Goal: Information Seeking & Learning: Check status

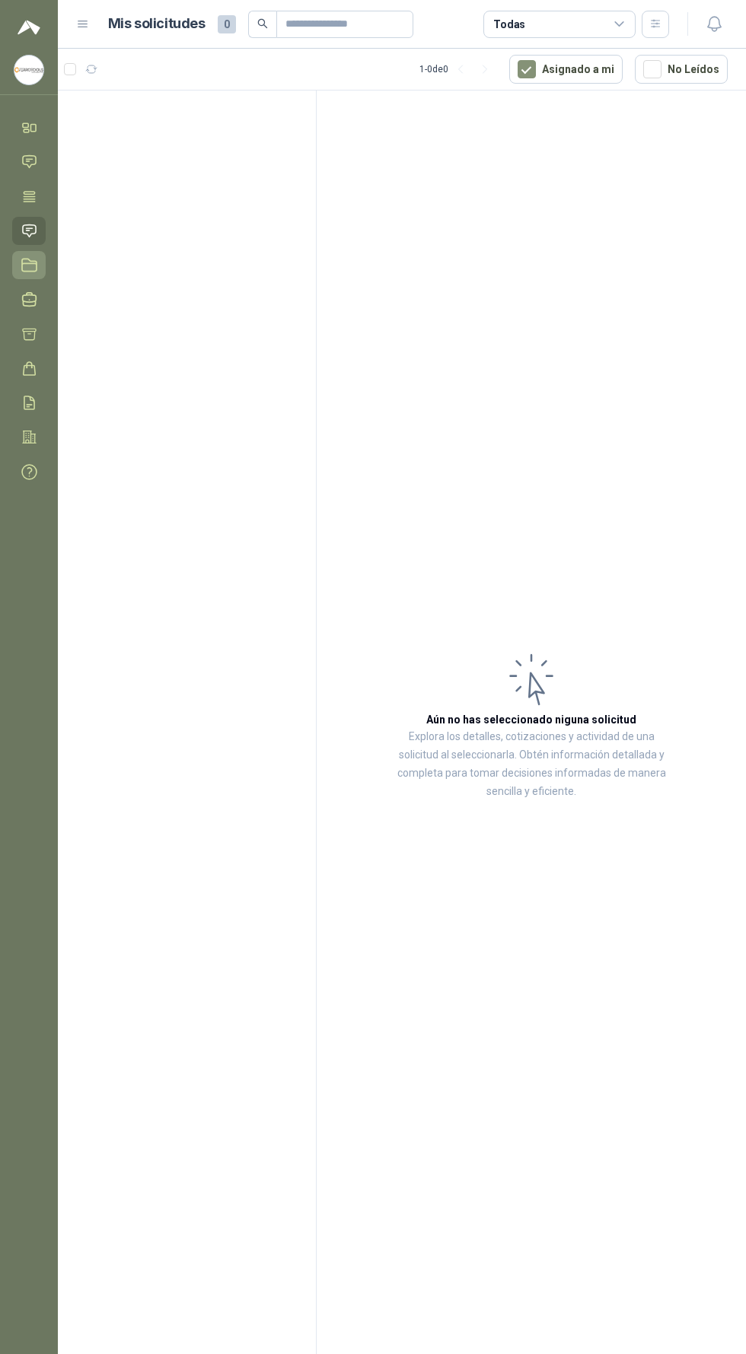
click at [30, 270] on icon at bounding box center [29, 265] width 16 height 16
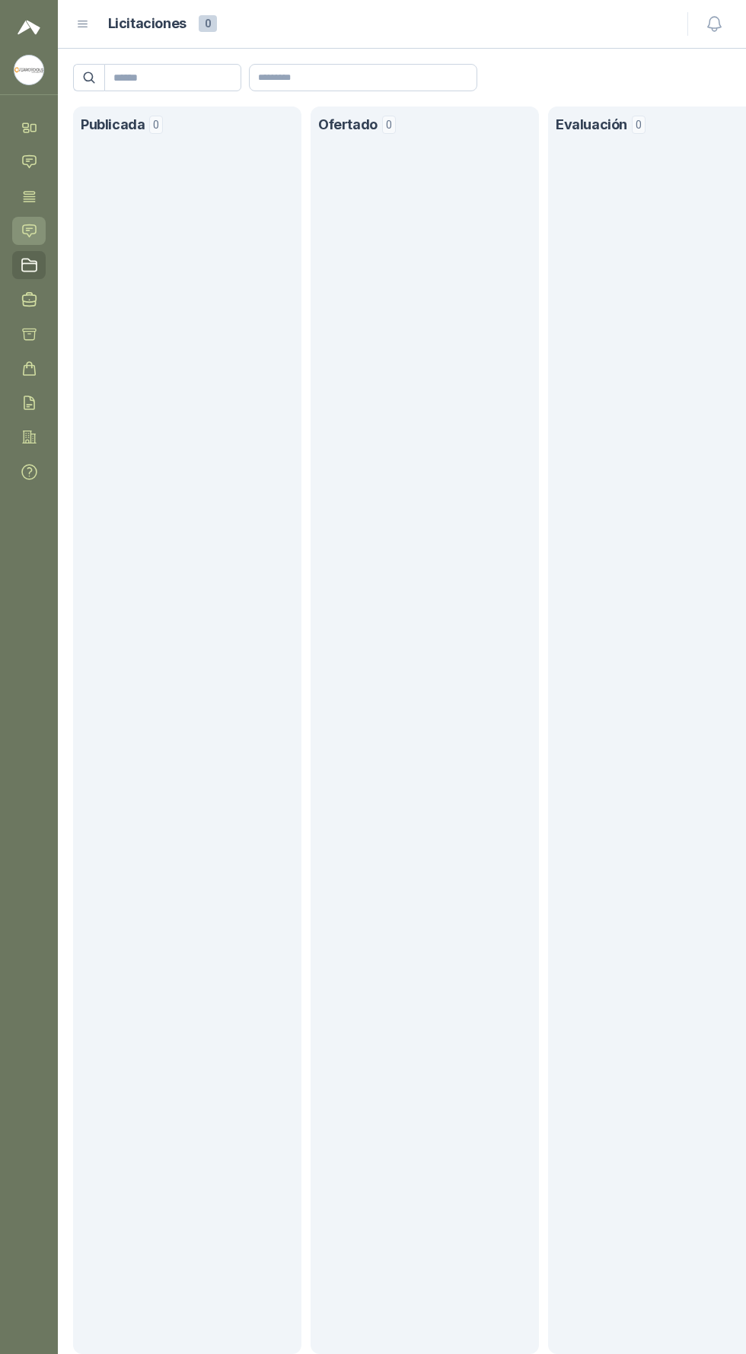
click at [29, 230] on icon at bounding box center [29, 230] width 13 height 12
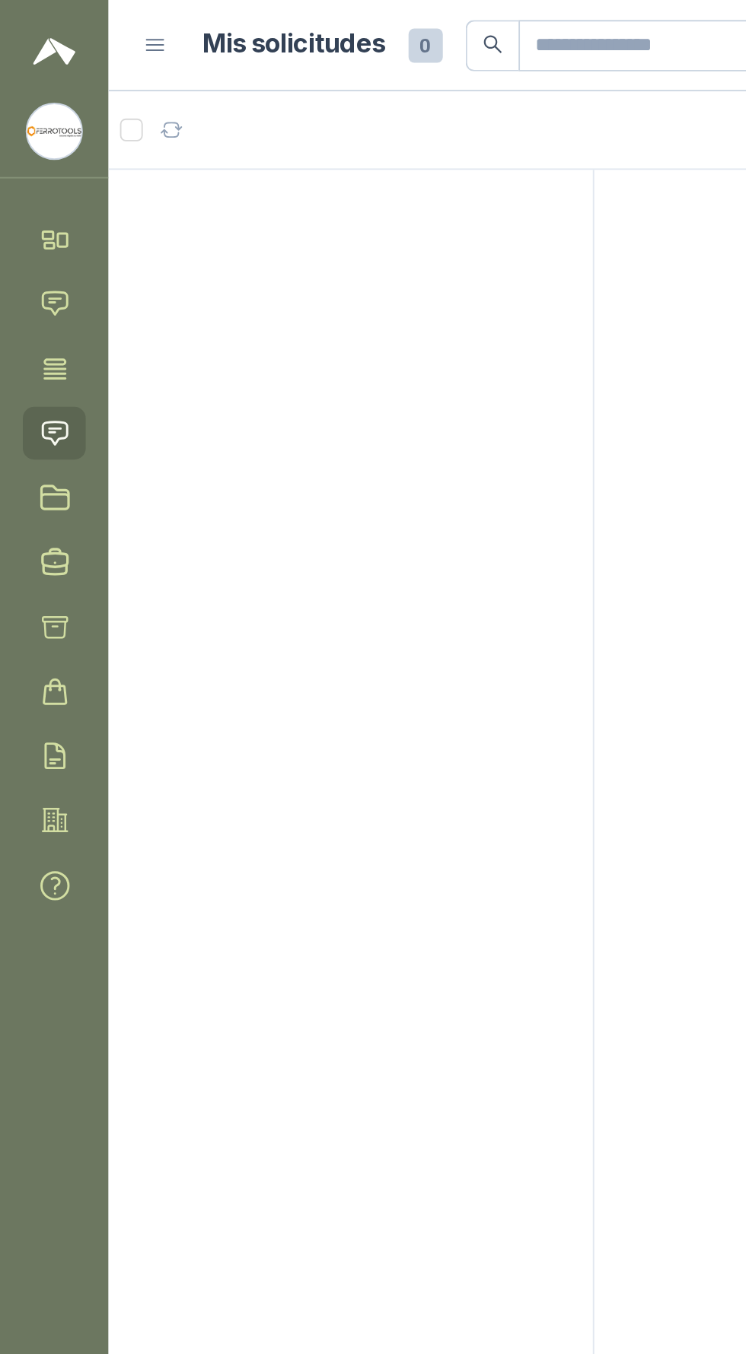
click at [23, 226] on icon at bounding box center [29, 230] width 13 height 12
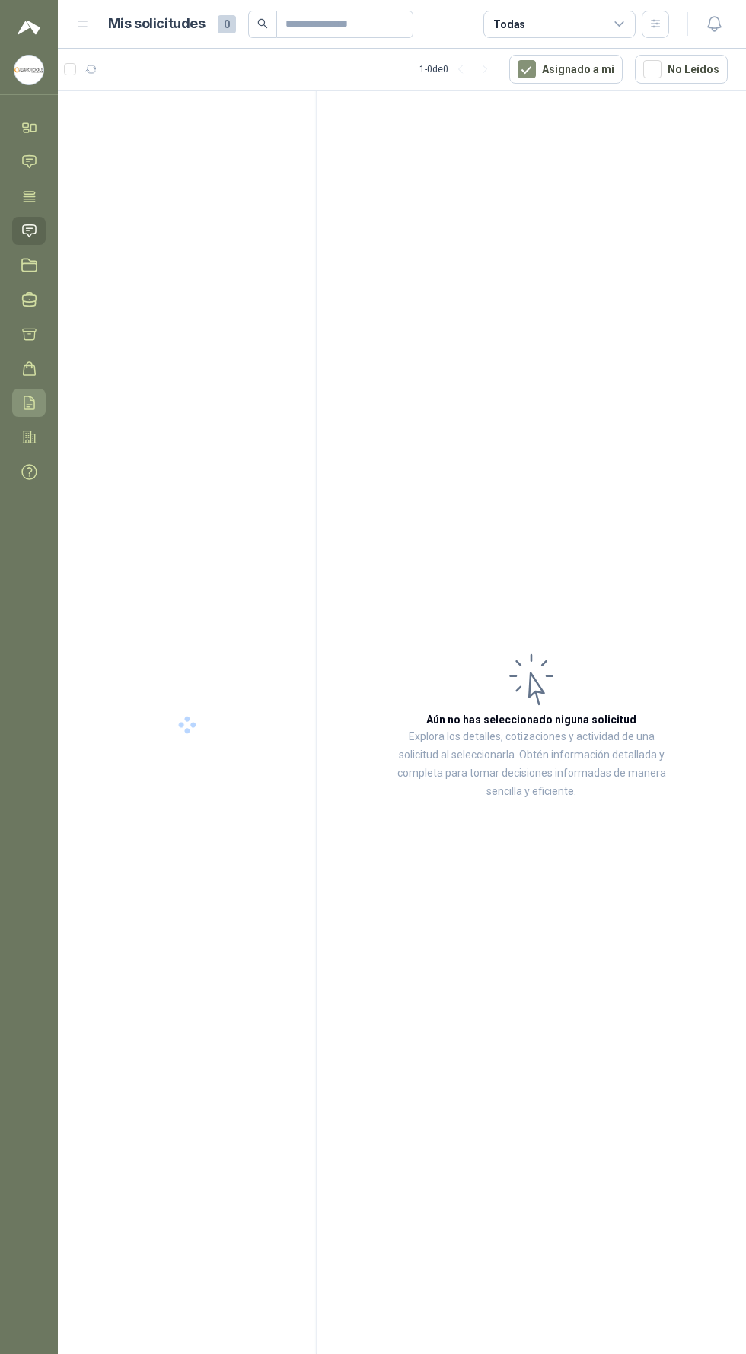
click at [29, 399] on icon at bounding box center [29, 403] width 16 height 16
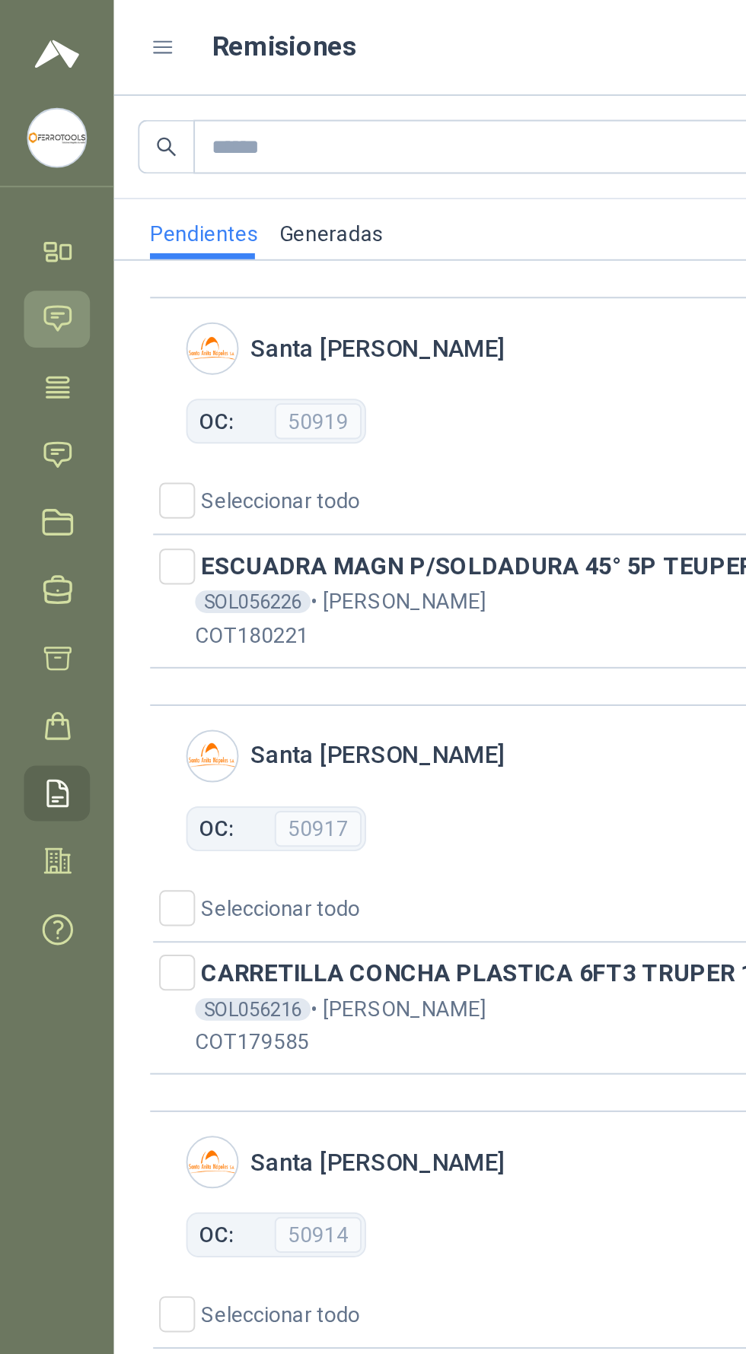
click at [27, 161] on icon at bounding box center [29, 162] width 13 height 12
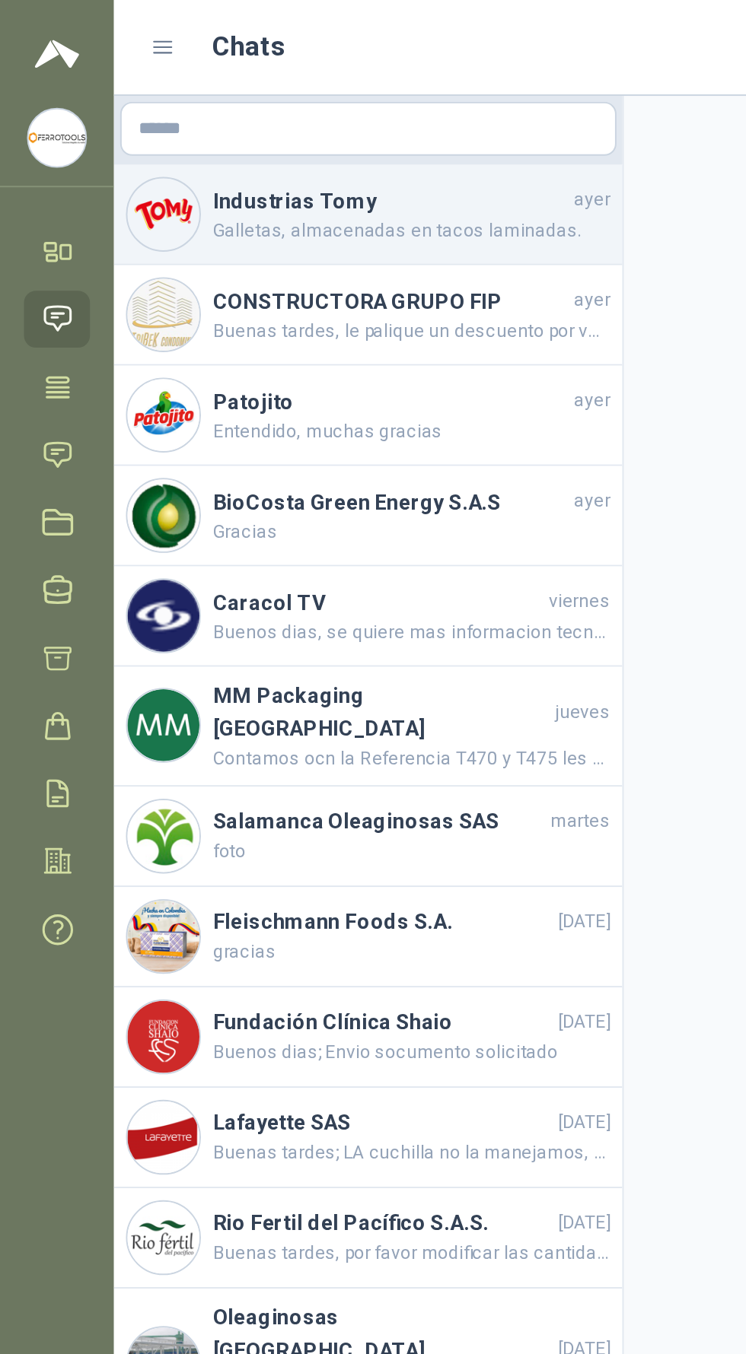
click at [243, 110] on h4 "Industrias Tomy" at bounding box center [198, 102] width 180 height 17
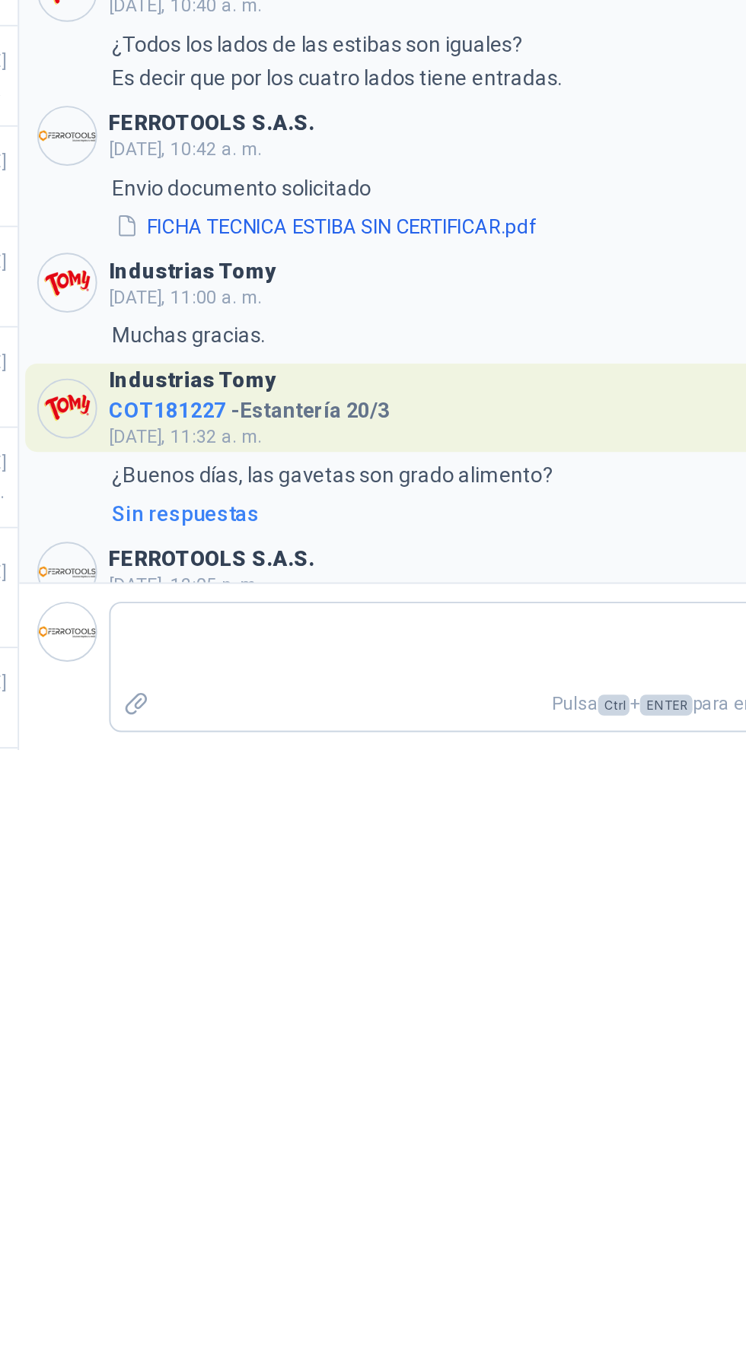
scroll to position [1041, 0]
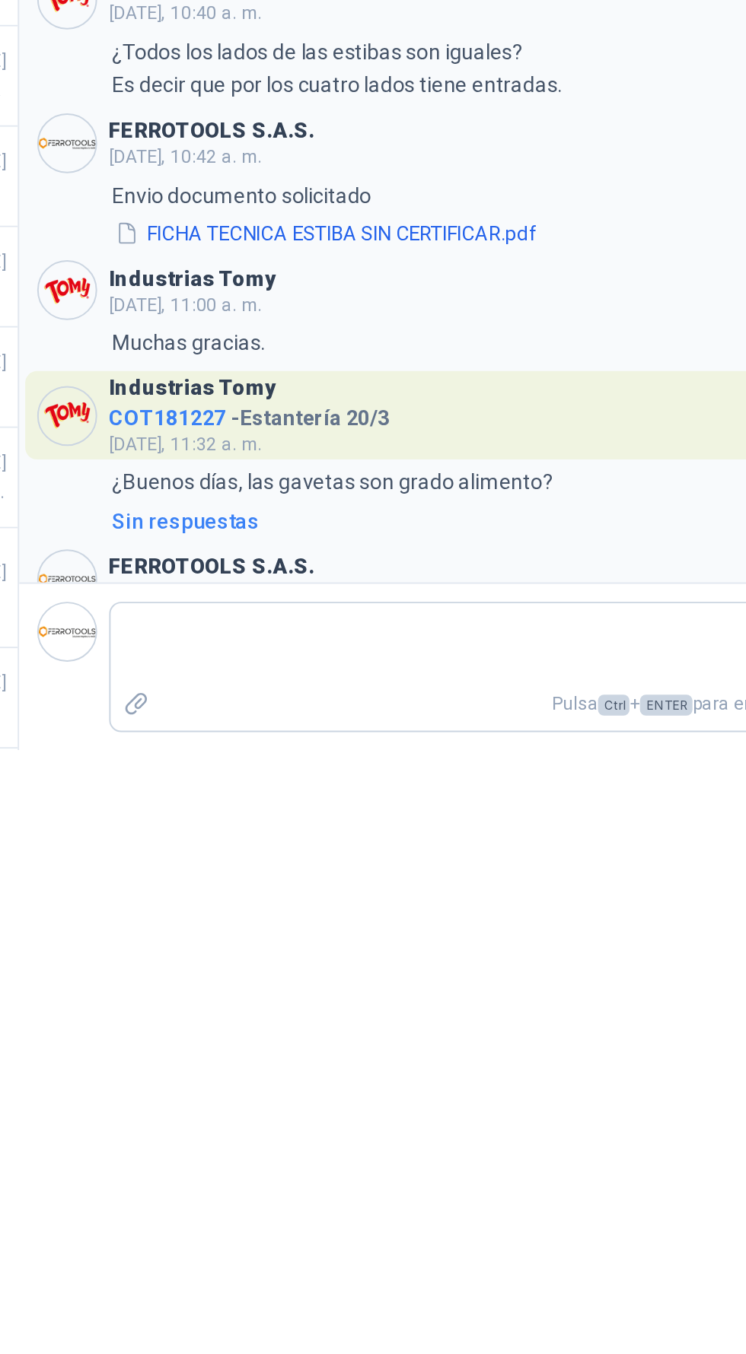
click at [387, 1179] on span "COT181227" at bounding box center [391, 1185] width 59 height 12
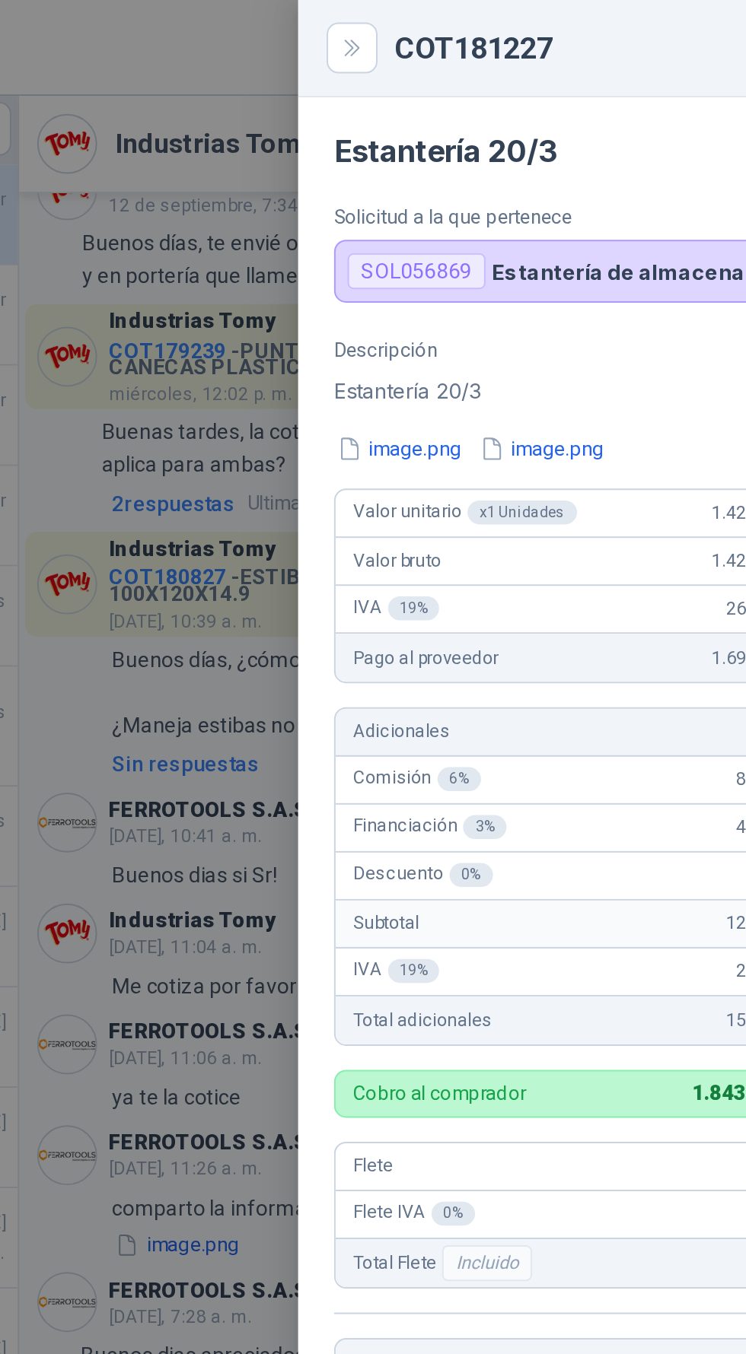
scroll to position [0, 0]
click at [520, 143] on div "SOL056869" at bounding box center [518, 138] width 70 height 18
click at [639, 137] on p "Estantería de almacenamiento modular con organizadores abiertos" at bounding box center [638, 138] width 164 height 13
click at [625, 147] on div "SOL056869 Estantería de almacenamiento modular con organizadores abiertos" at bounding box center [601, 138] width 251 height 32
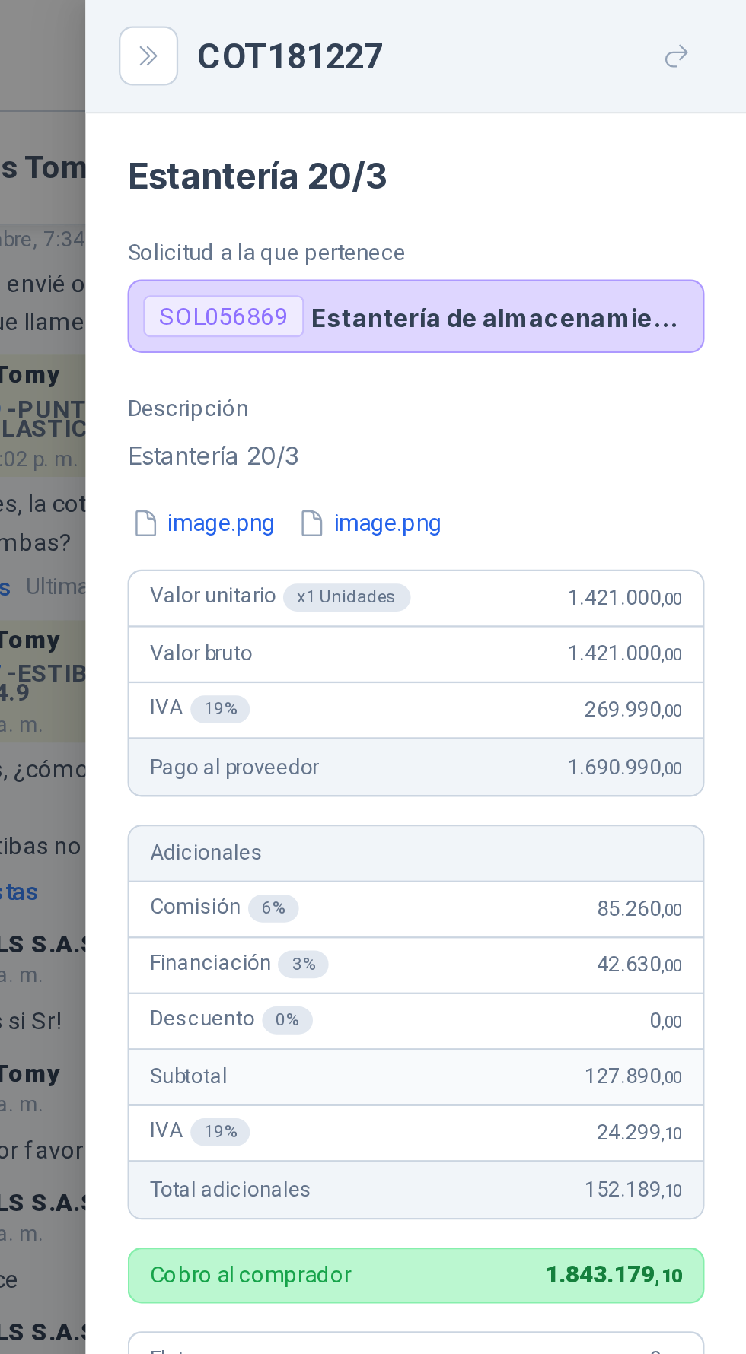
click at [683, 124] on div "SOL056869 Estantería de almacenamiento modular con organizadores abiertos" at bounding box center [601, 138] width 251 height 32
click at [525, 229] on button "image.png" at bounding box center [509, 228] width 66 height 16
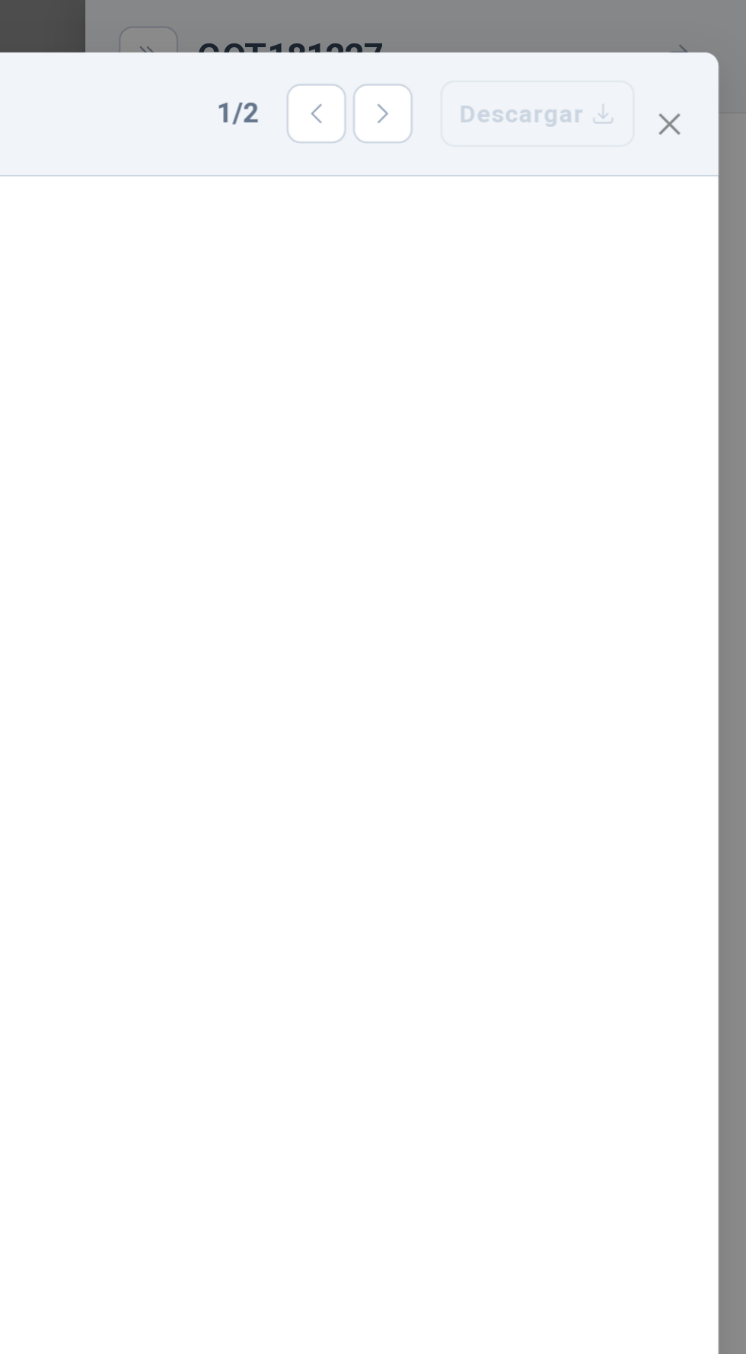
scroll to position [23, 0]
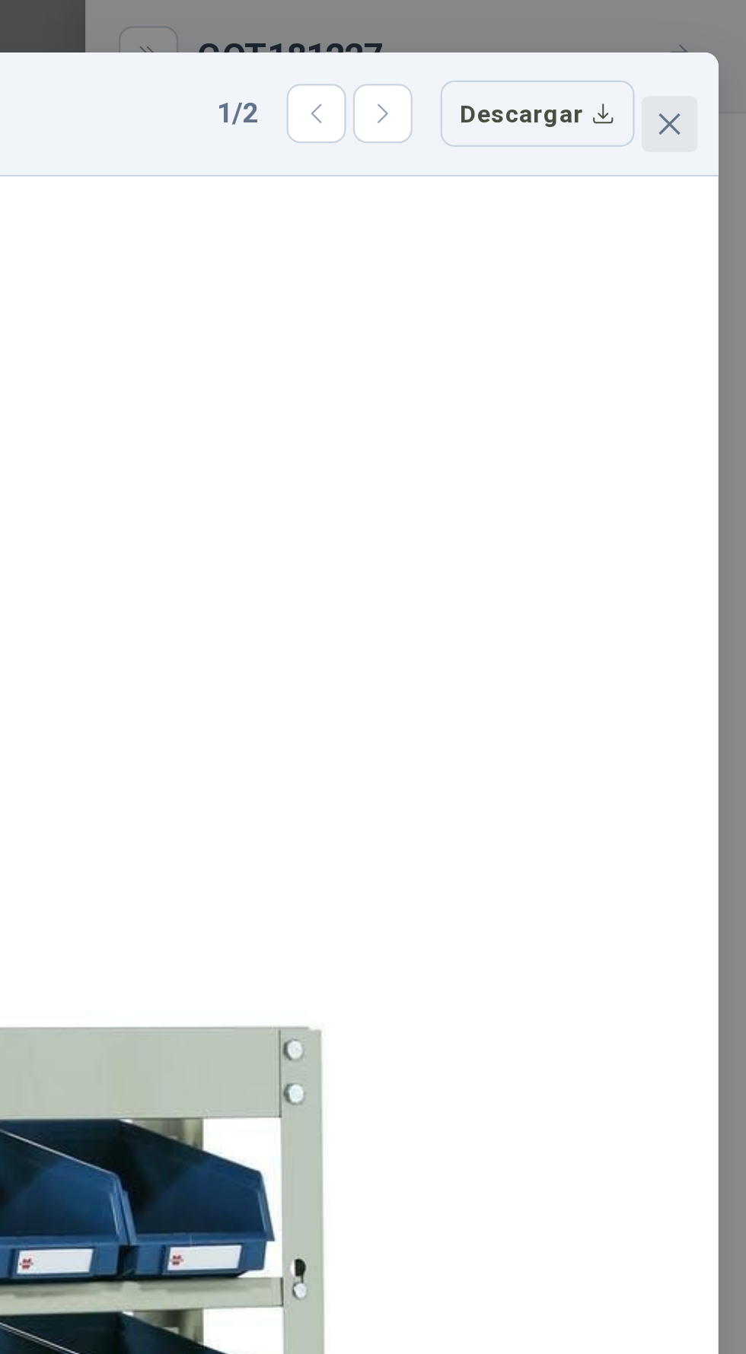
click at [714, 48] on span "Close" at bounding box center [712, 54] width 24 height 12
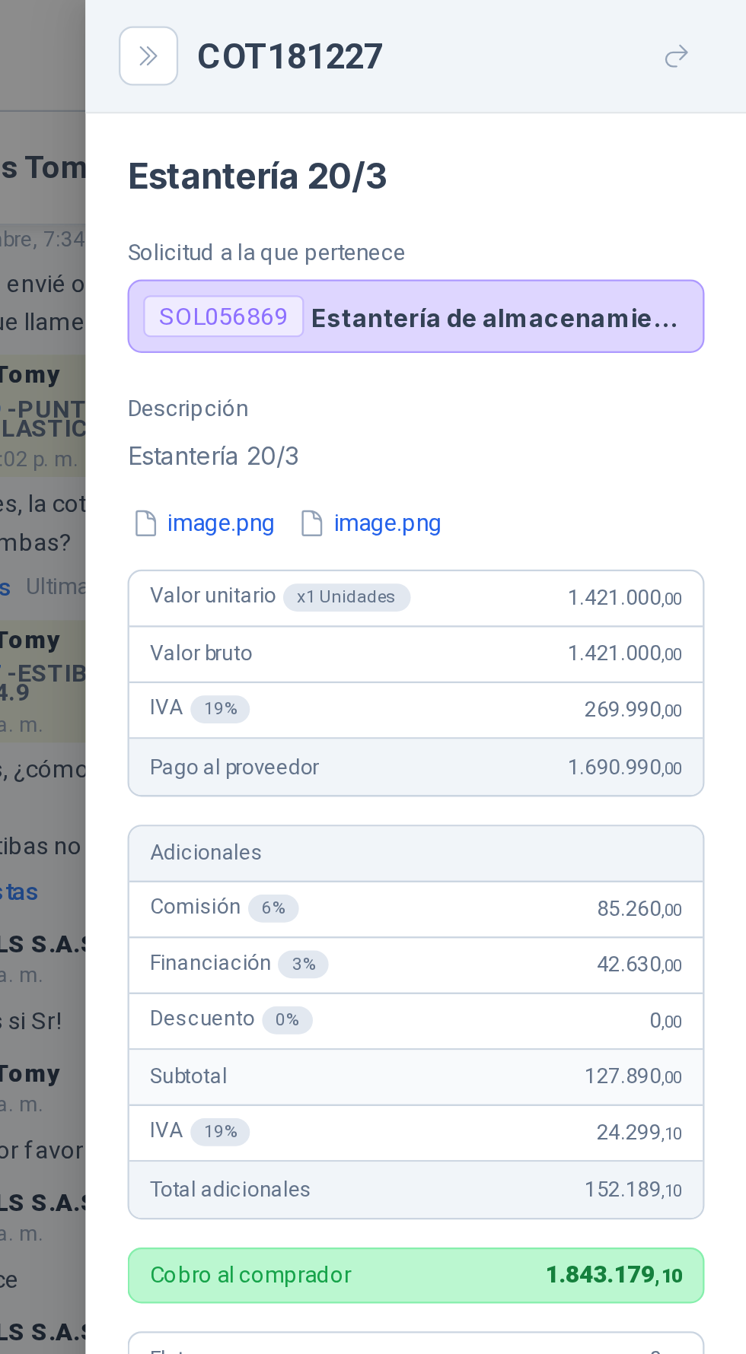
click at [441, 352] on div at bounding box center [373, 677] width 746 height 1354
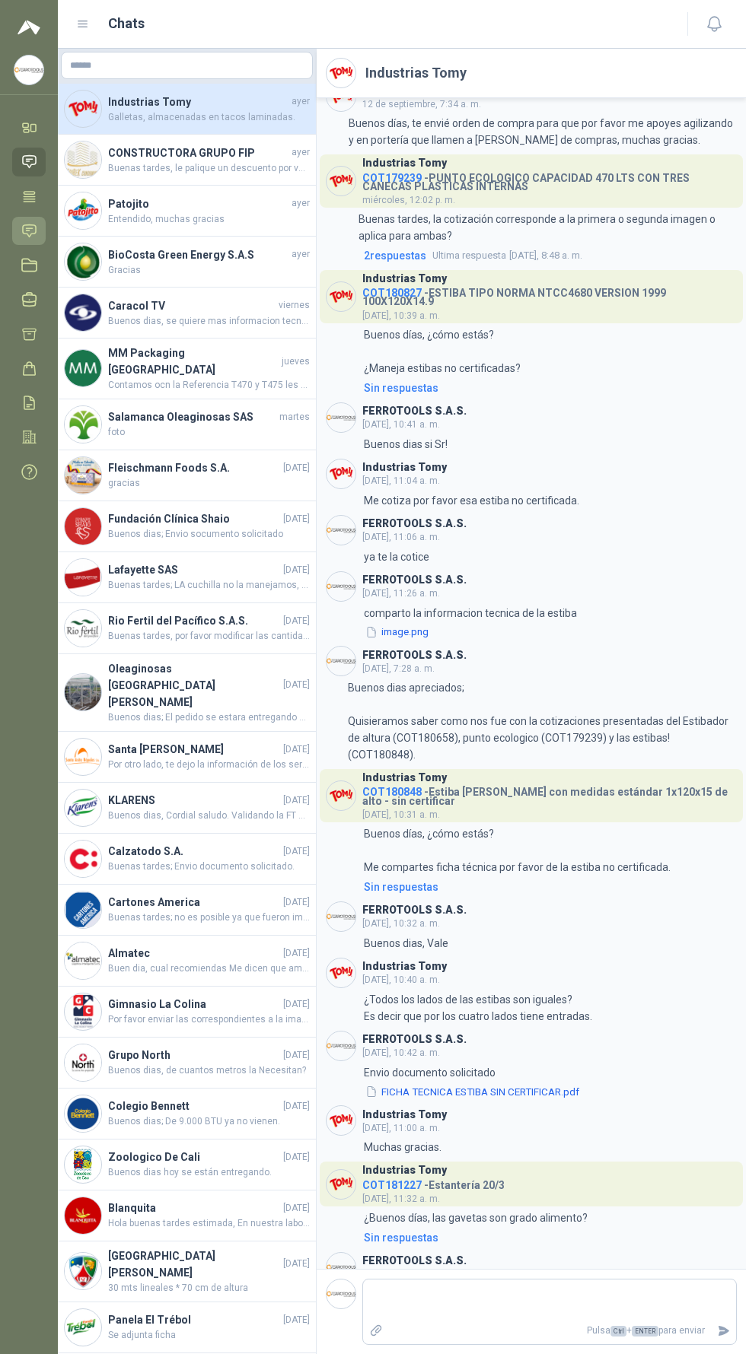
click at [29, 227] on icon at bounding box center [29, 231] width 16 height 16
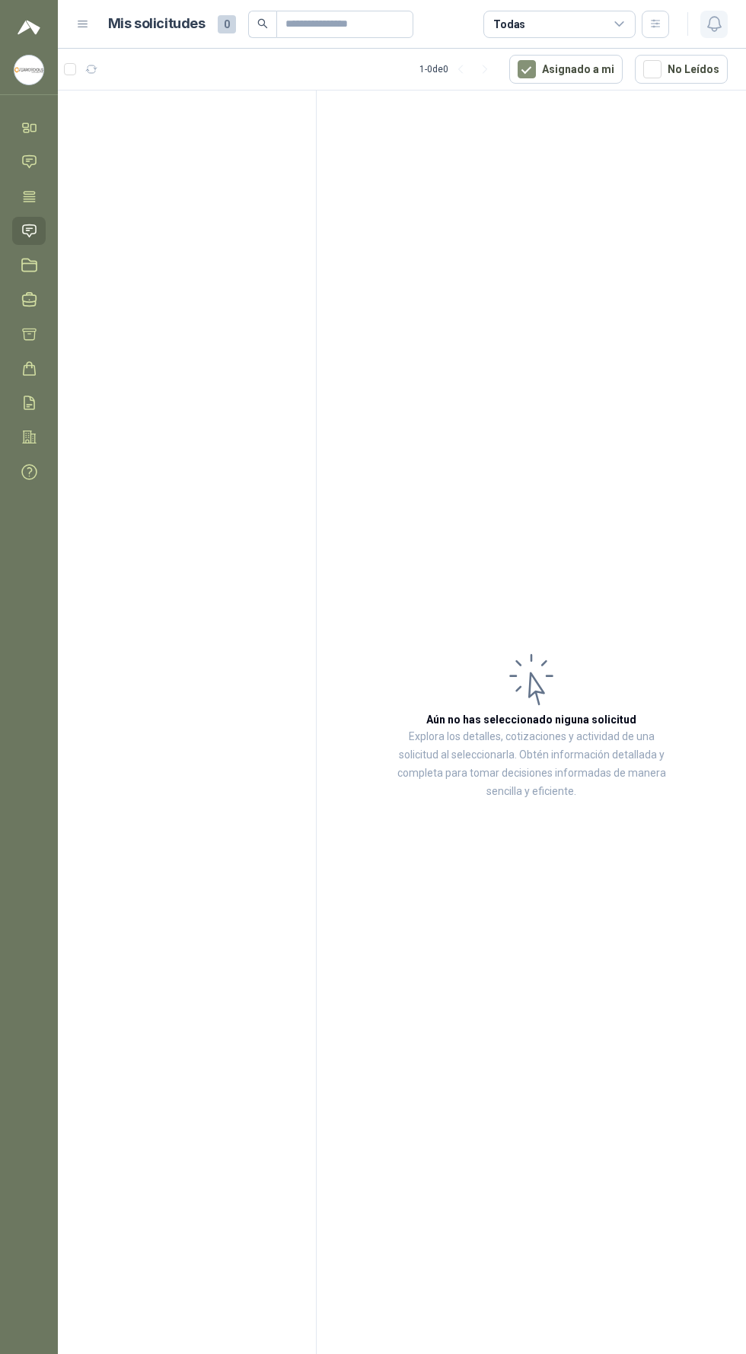
click at [713, 24] on icon "button" at bounding box center [714, 23] width 19 height 19
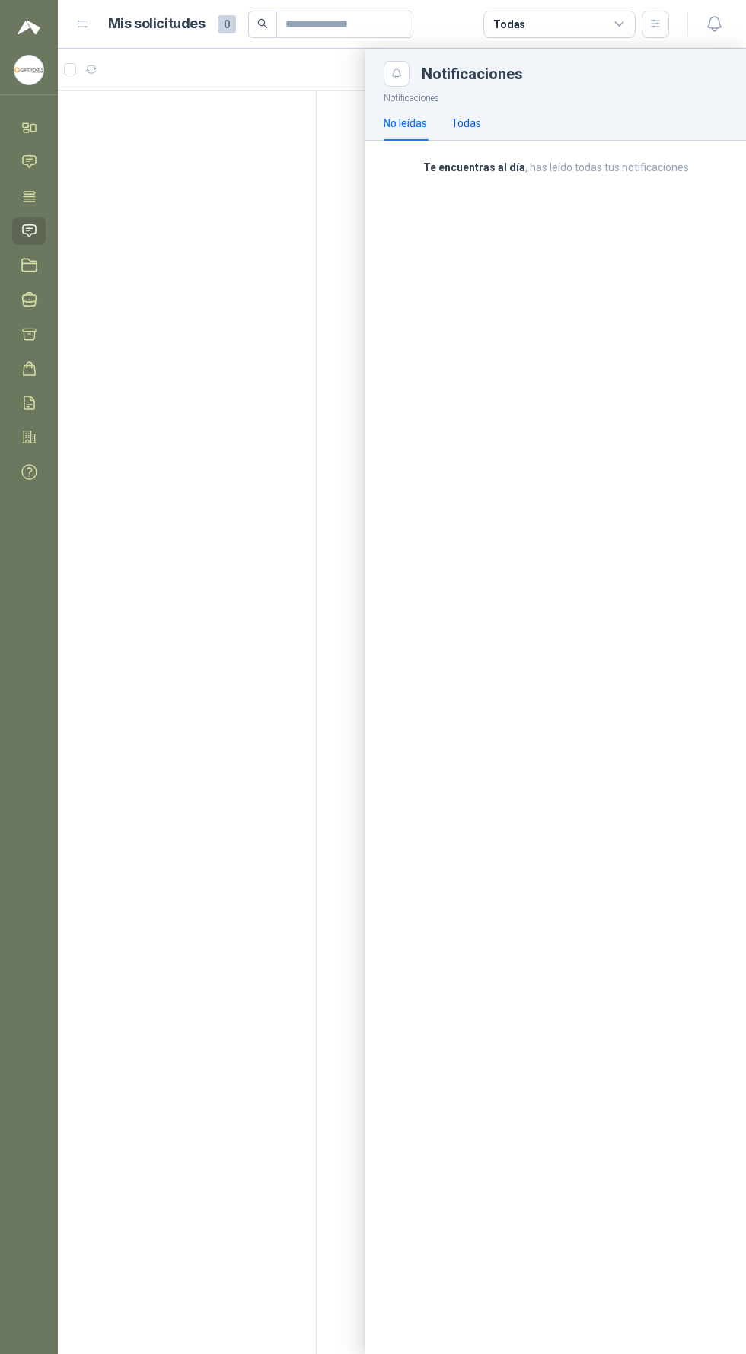
click at [463, 115] on div "Todas" at bounding box center [466, 123] width 30 height 17
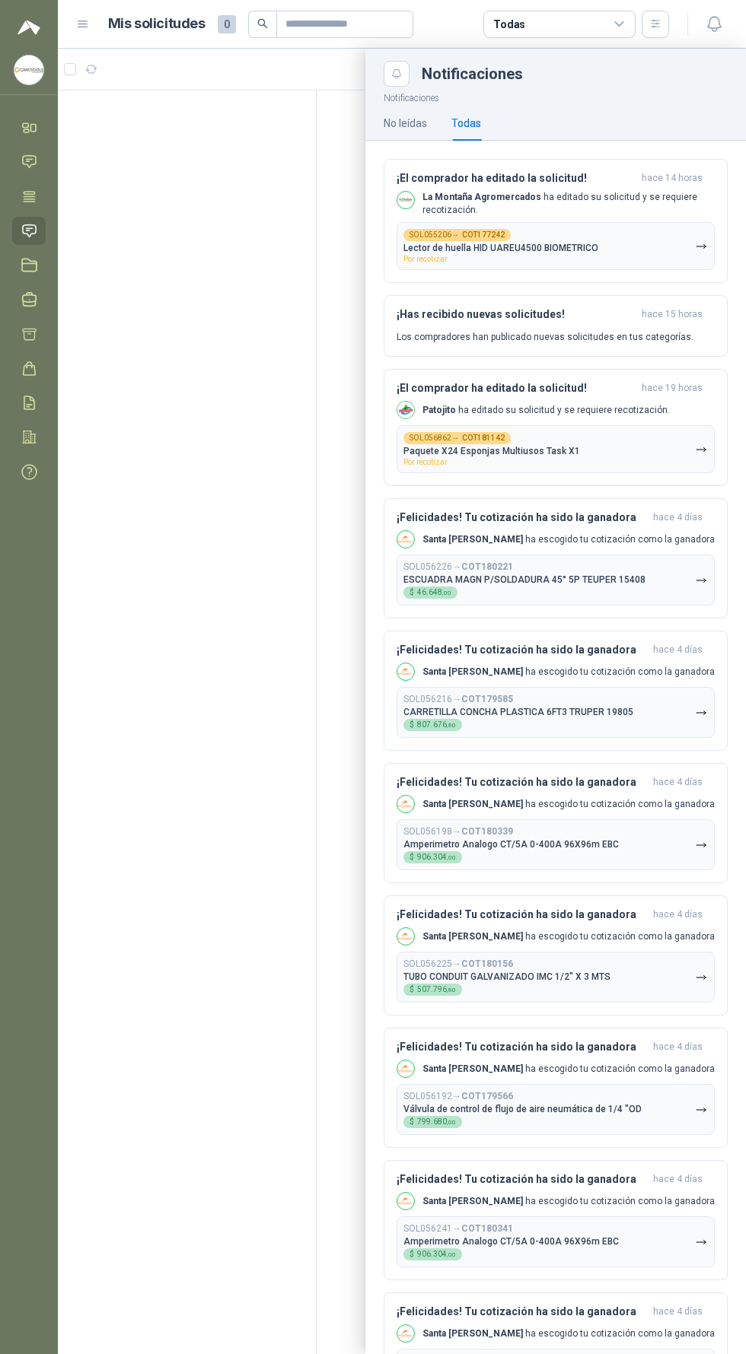
click at [186, 905] on div at bounding box center [402, 702] width 688 height 1306
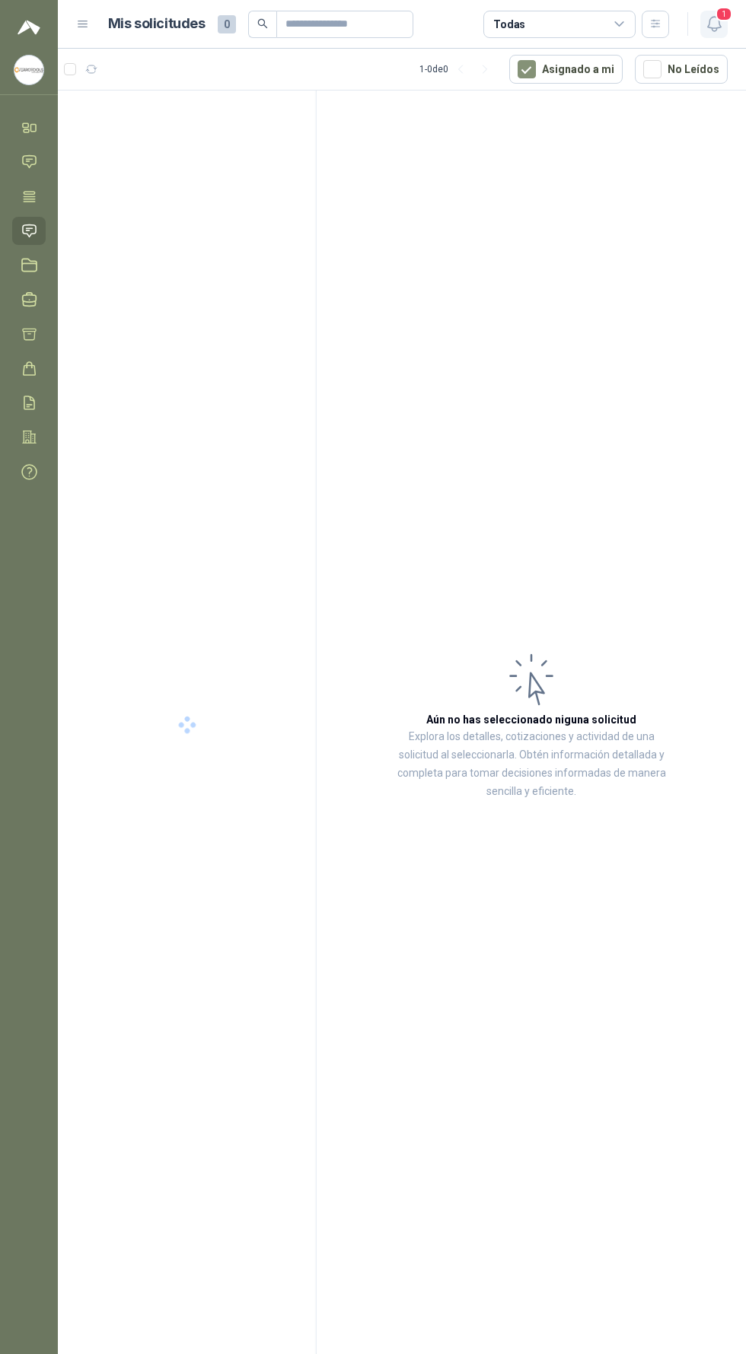
click at [713, 24] on icon "button" at bounding box center [714, 23] width 19 height 19
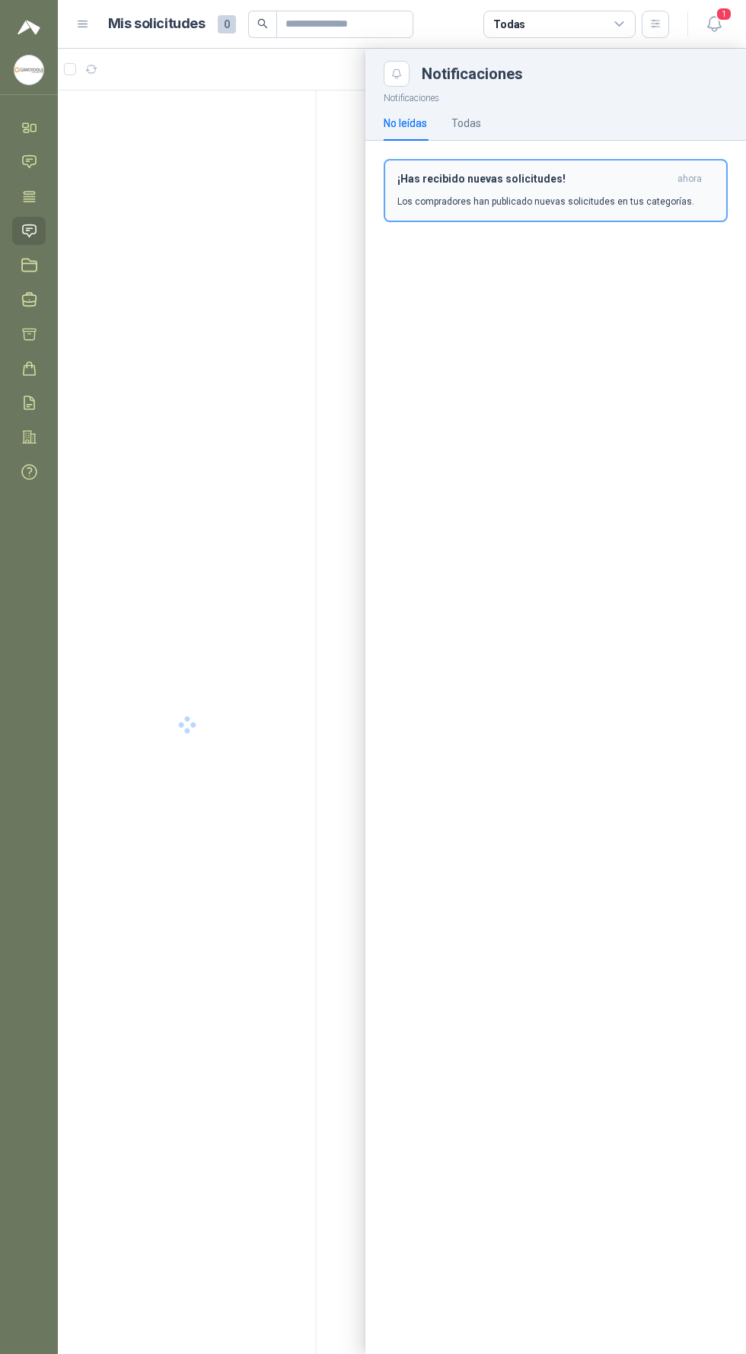
click at [624, 205] on p "Los compradores han publicado nuevas solicitudes en tus categorías." at bounding box center [545, 202] width 297 height 14
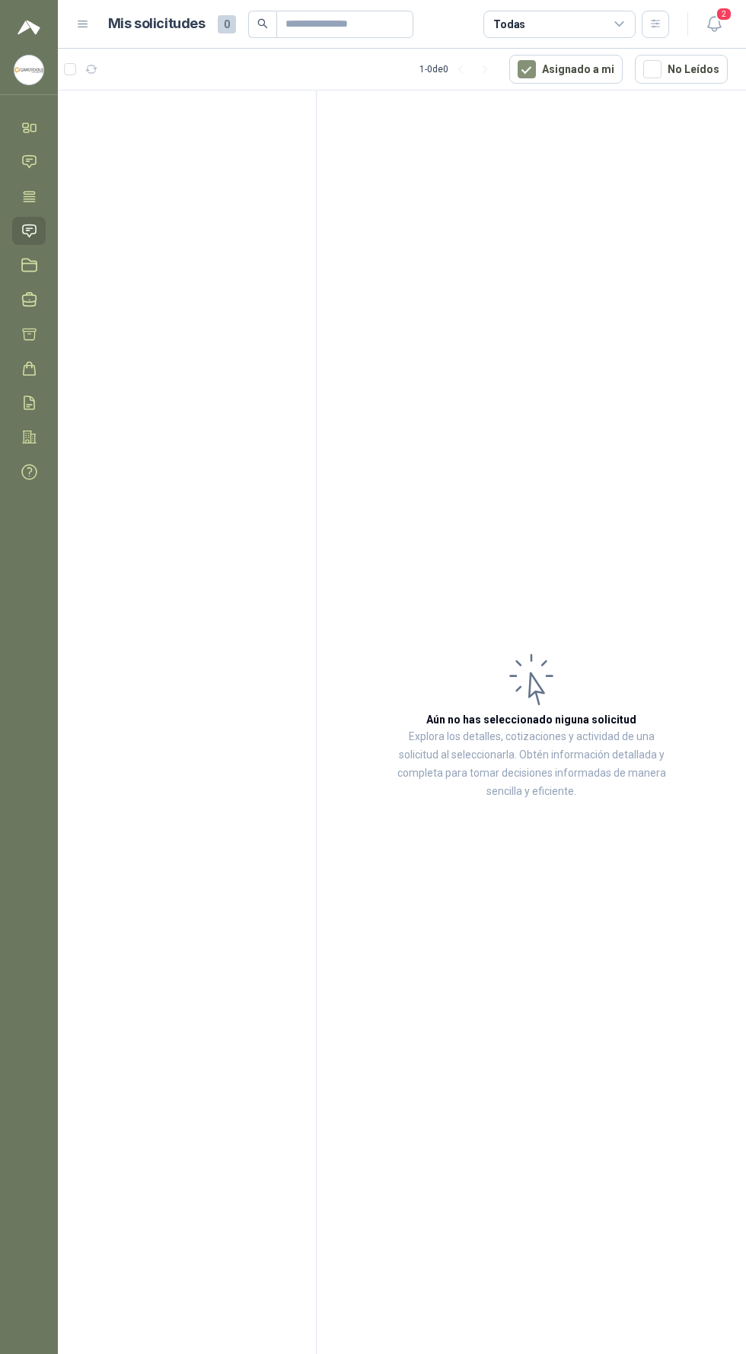
click at [448, 7] on header "Mis solicitudes 0 Todas 2" at bounding box center [402, 24] width 688 height 49
